Goal: Transaction & Acquisition: Download file/media

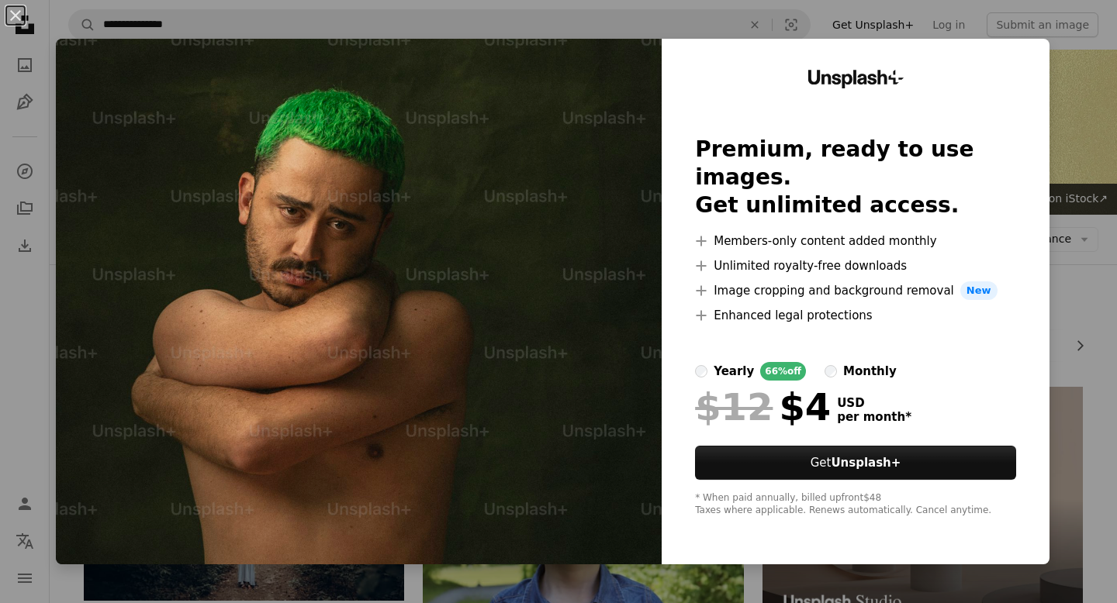
scroll to position [5576, 0]
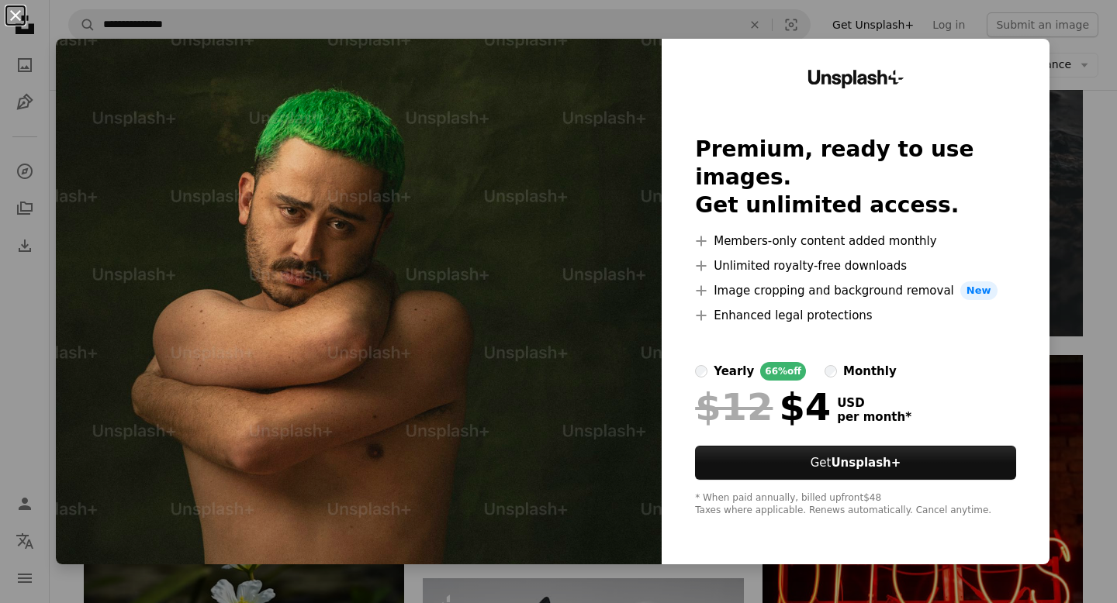
click at [8, 16] on button "An X shape" at bounding box center [15, 15] width 19 height 19
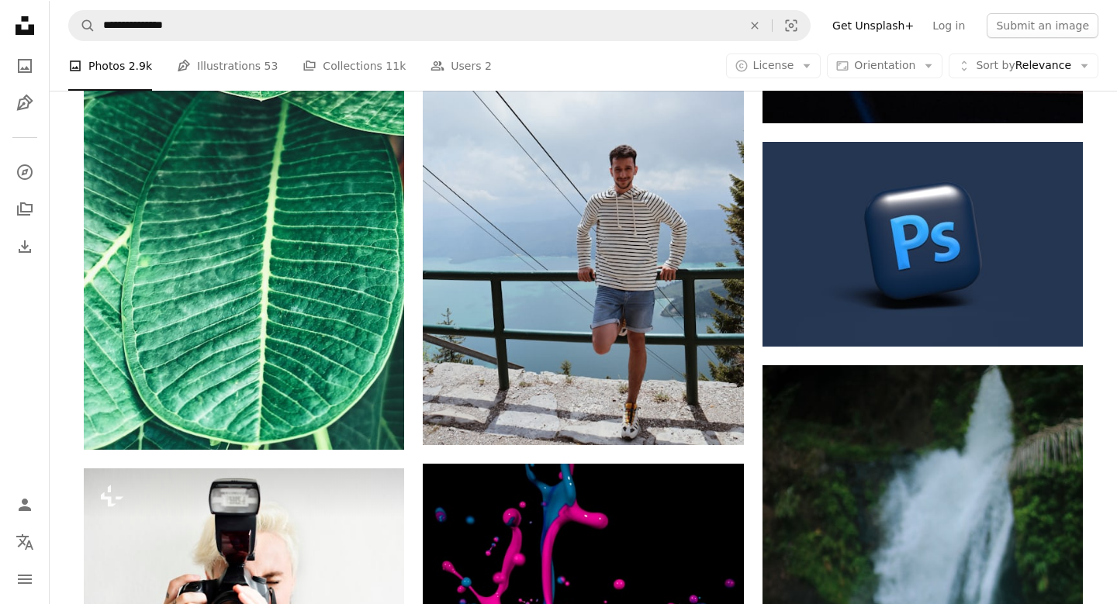
scroll to position [6702, 0]
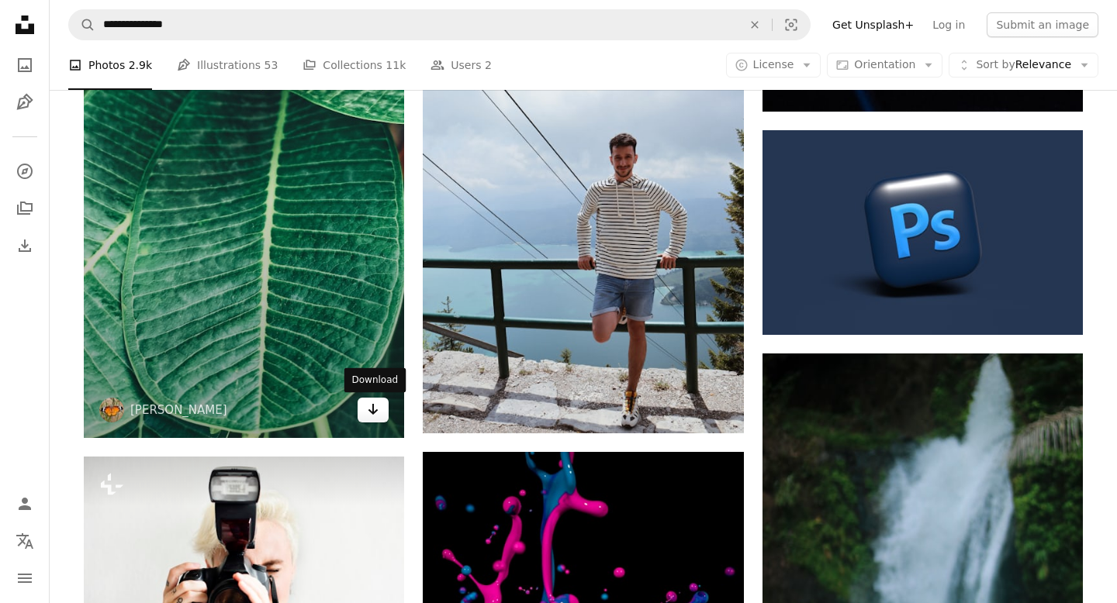
click at [372, 407] on icon "Download" at bounding box center [373, 409] width 10 height 11
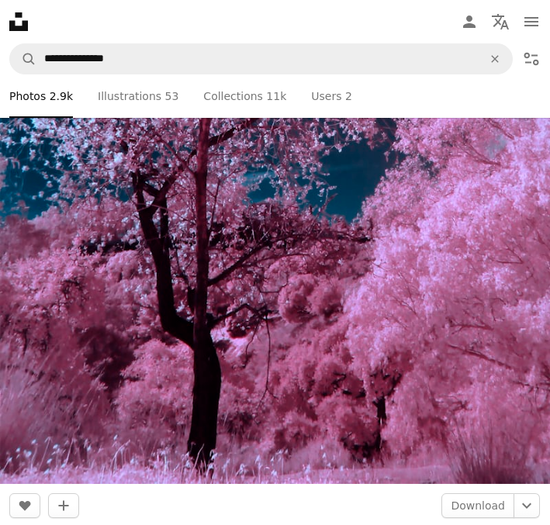
scroll to position [1007020, 0]
